Goal: Find specific page/section: Find specific page/section

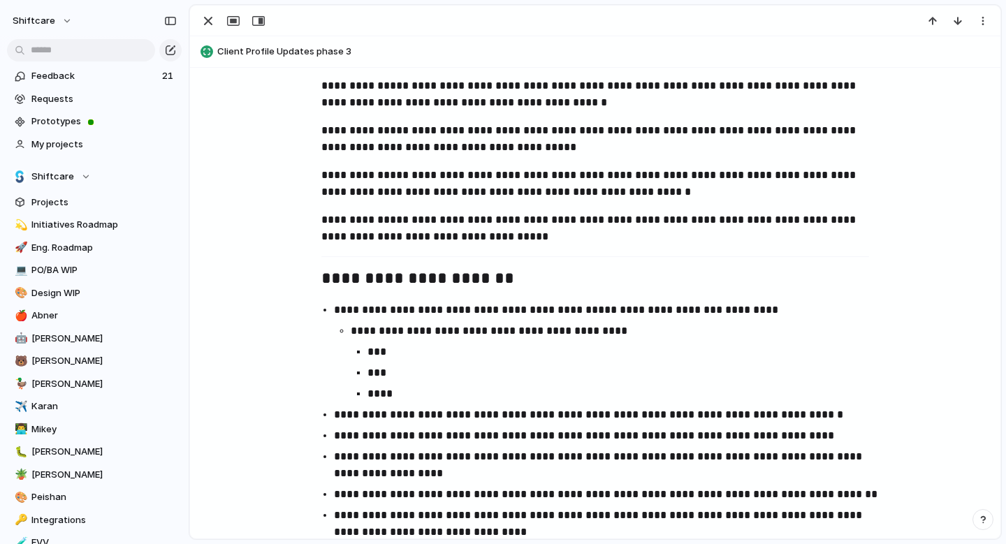
scroll to position [1143, 0]
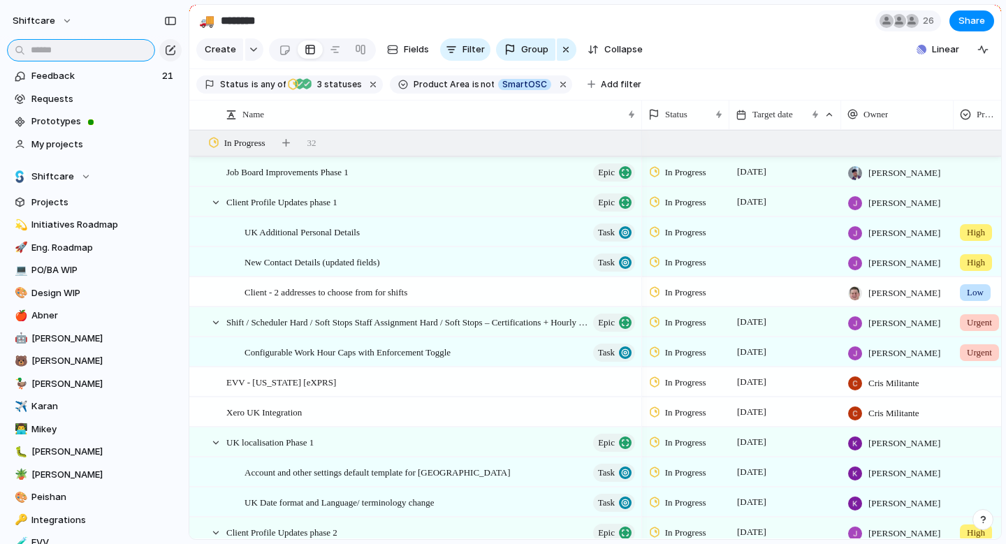
click at [66, 52] on input "text" at bounding box center [81, 50] width 148 height 22
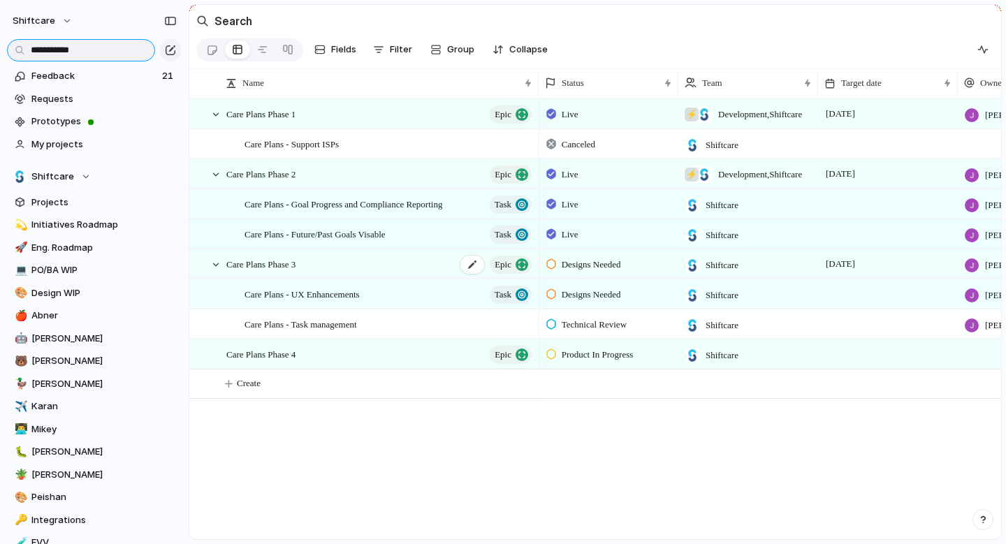
type input "**********"
click at [286, 262] on span "Care Plans Phase 3" at bounding box center [260, 264] width 69 height 16
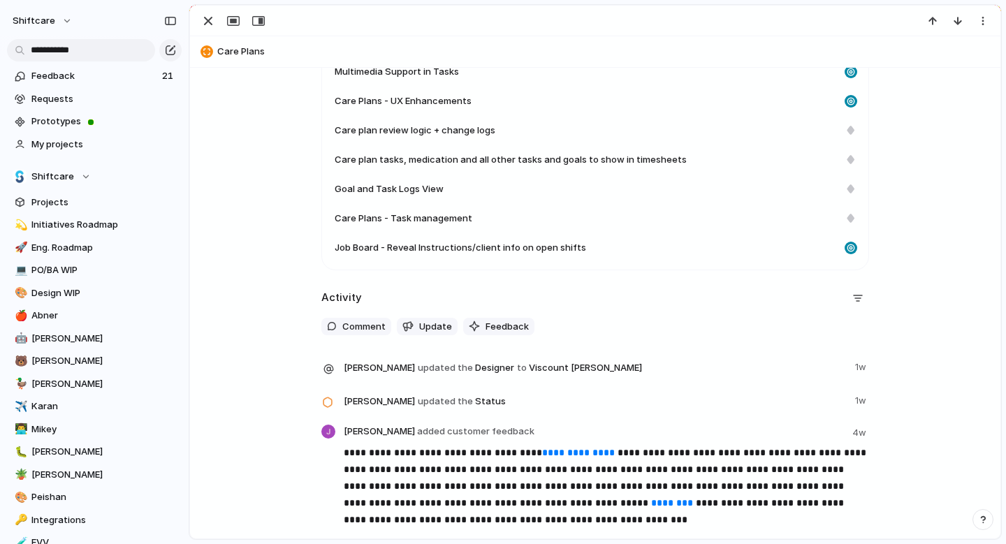
scroll to position [506, 0]
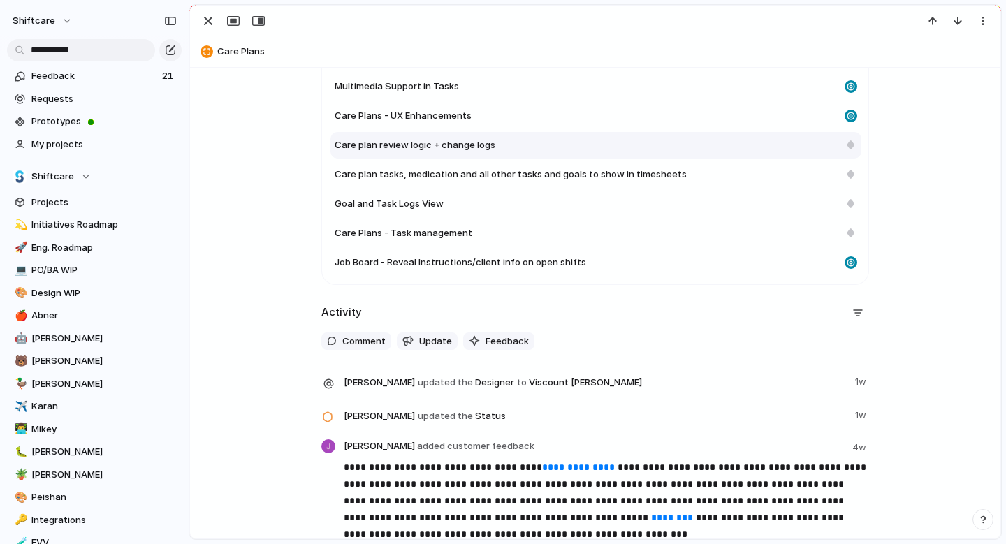
click at [408, 152] on div "Care plan review logic + change logs" at bounding box center [595, 145] width 531 height 27
type textarea "**********"
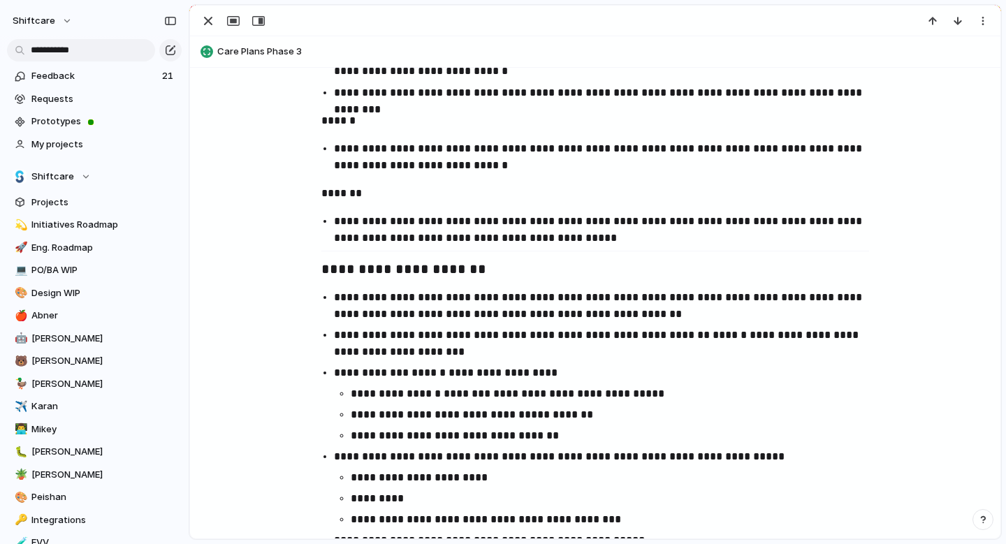
scroll to position [1051, 0]
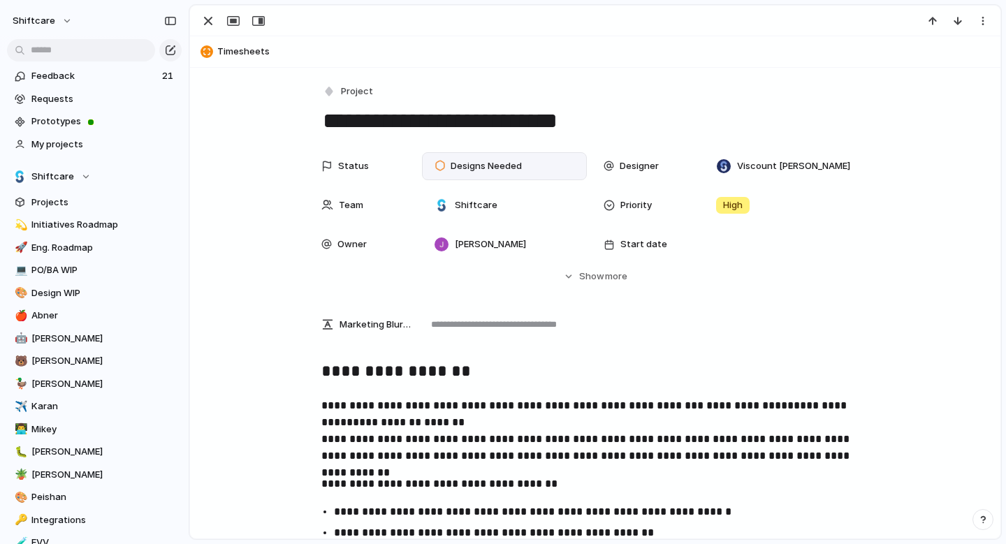
click at [503, 166] on span "Designs Needed" at bounding box center [485, 166] width 71 height 14
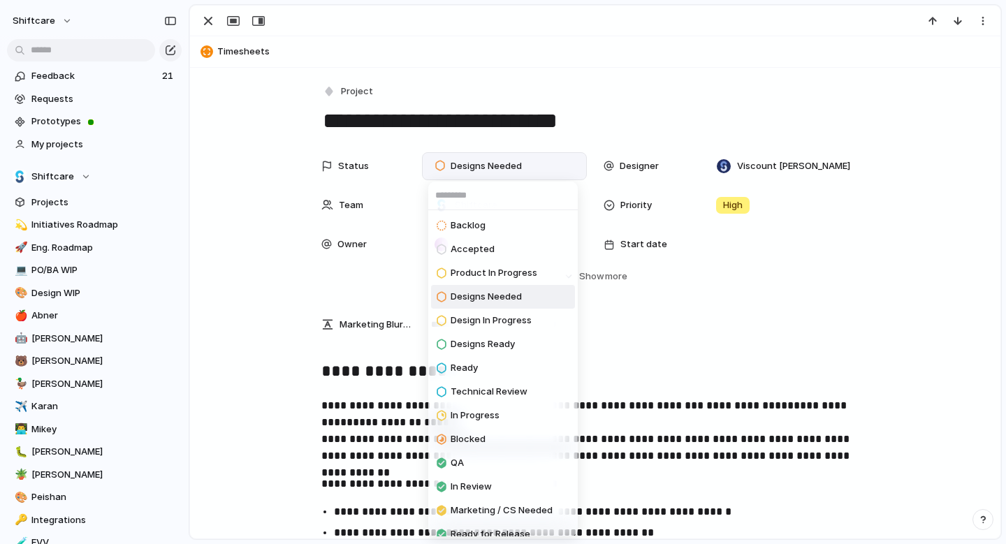
click at [500, 351] on span "Designs Ready" at bounding box center [482, 344] width 64 height 14
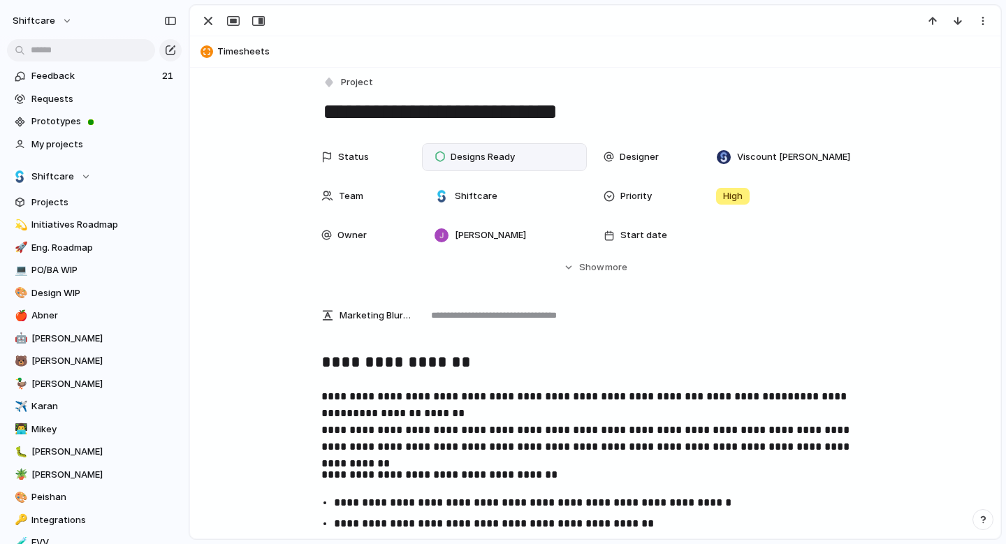
scroll to position [2, 0]
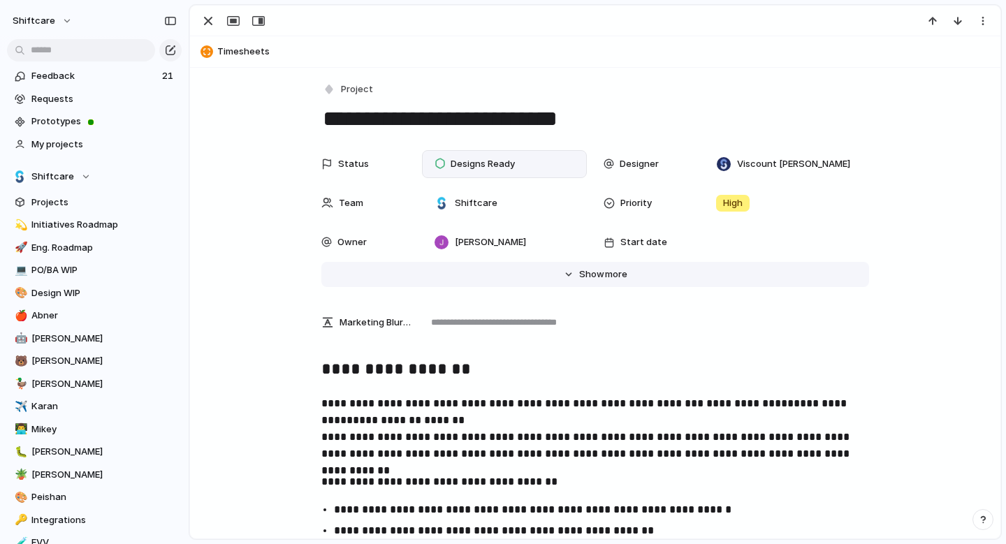
click at [594, 275] on span "Show" at bounding box center [591, 274] width 25 height 14
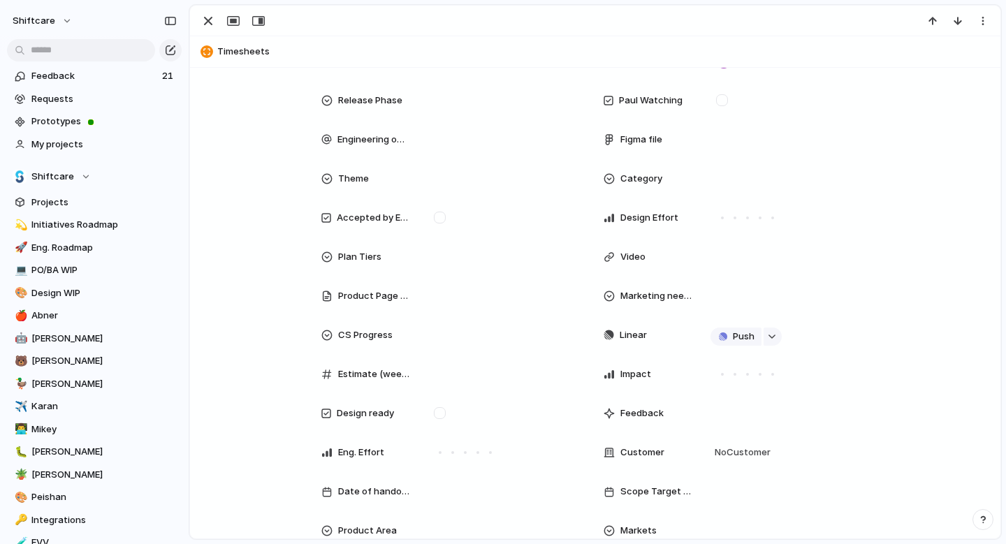
scroll to position [246, 0]
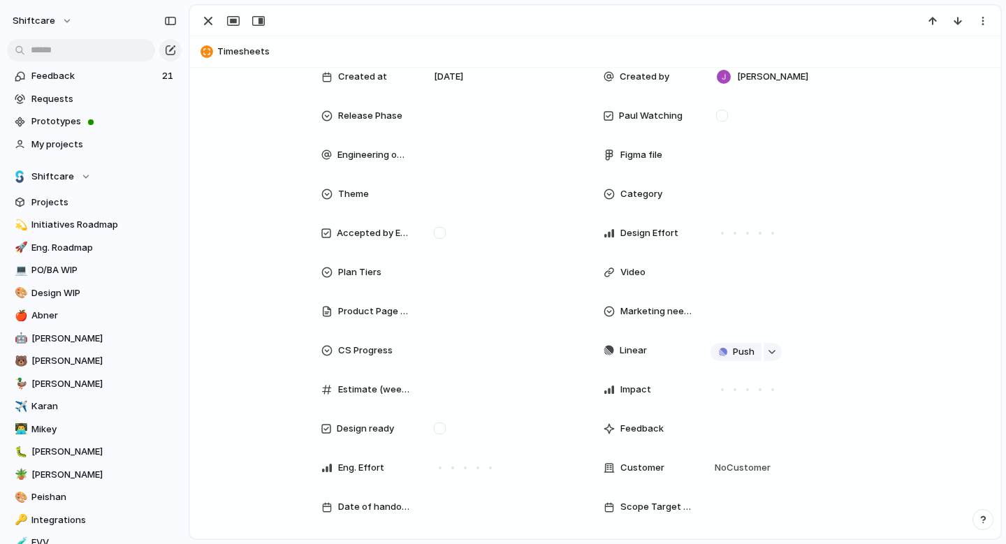
click at [663, 150] on div "Figma file" at bounding box center [647, 155] width 89 height 14
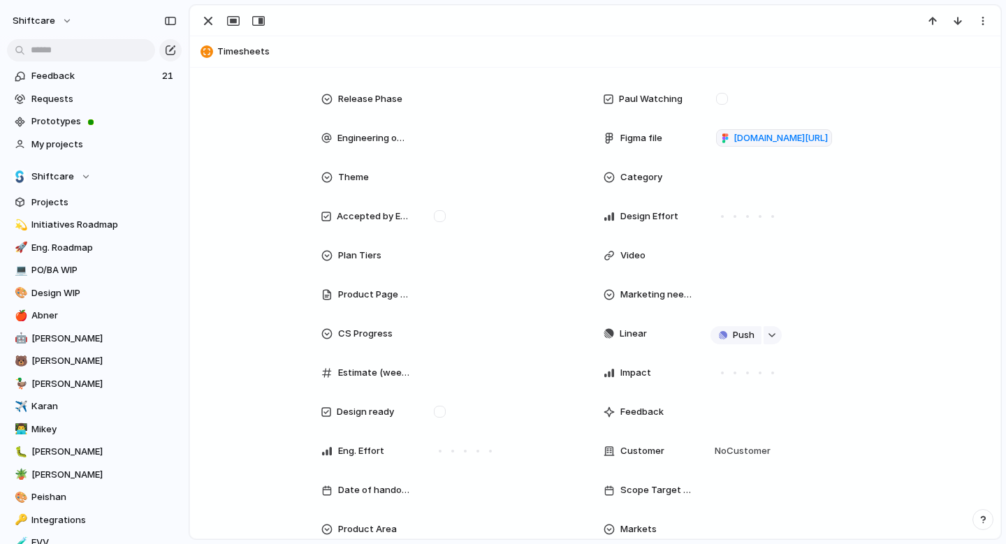
scroll to position [0, 0]
